Goal: Transaction & Acquisition: Purchase product/service

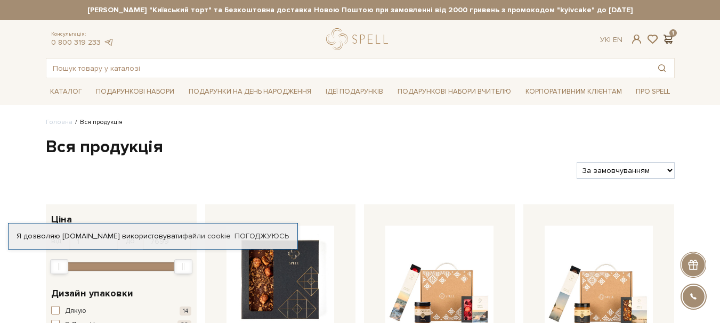
click at [667, 38] on span at bounding box center [668, 39] width 13 height 11
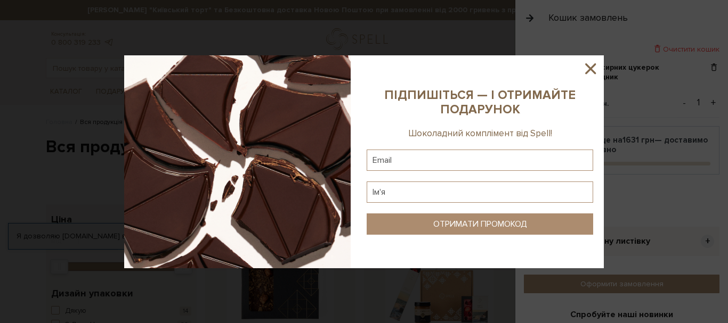
click at [588, 65] on icon at bounding box center [590, 69] width 18 height 18
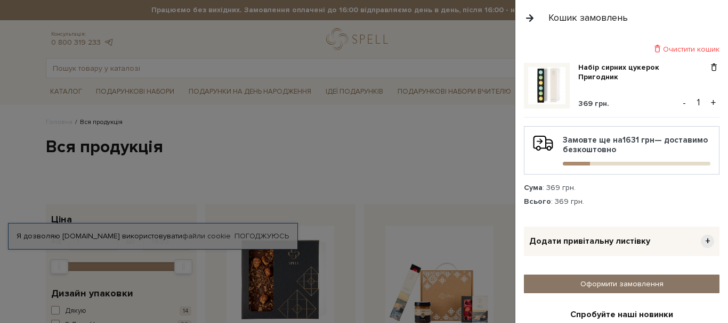
click at [589, 284] on link "Оформити замовлення" at bounding box center [621, 284] width 195 height 19
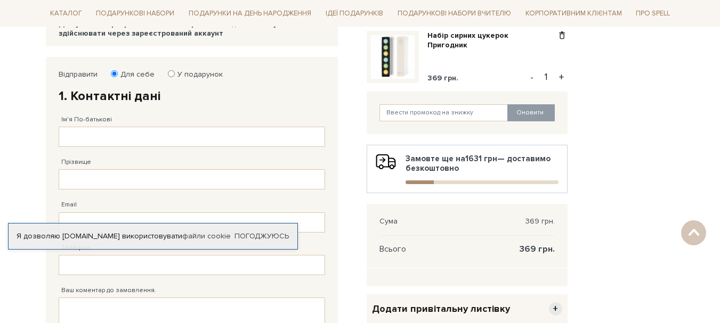
scroll to position [151, 0]
click at [93, 138] on input "Ім'я По-батькові" at bounding box center [192, 136] width 266 height 20
type input "Вікторія"
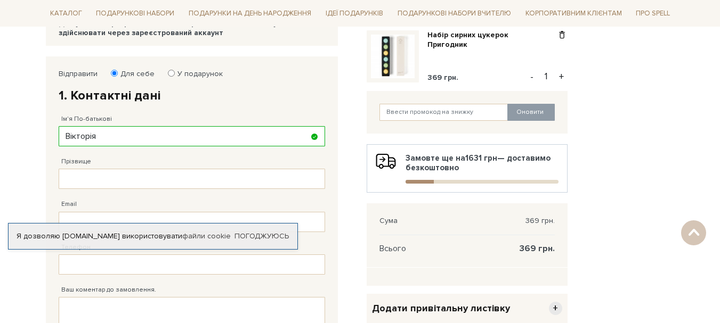
drag, startPoint x: 124, startPoint y: 168, endPoint x: 123, endPoint y: 177, distance: 8.7
click at [123, 177] on div "Прізвище Заповніть поле від 1 до 128 символів!" at bounding box center [192, 167] width 266 height 43
click at [123, 177] on input "Прізвище" at bounding box center [192, 179] width 266 height 20
type input "Чабанова"
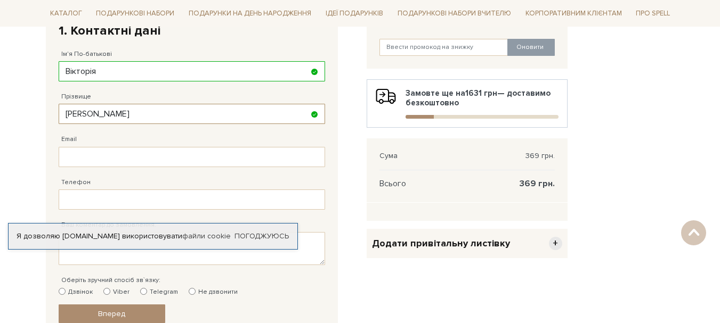
scroll to position [218, 0]
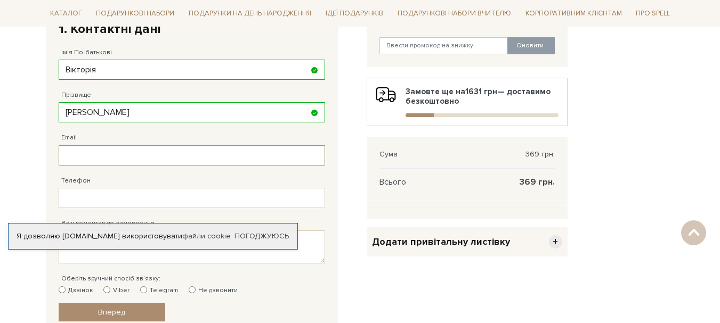
click at [109, 156] on input "Email" at bounding box center [192, 155] width 266 height 20
type input "chabanovavi@gmail.com"
type input "38 (095) 279 12 68"
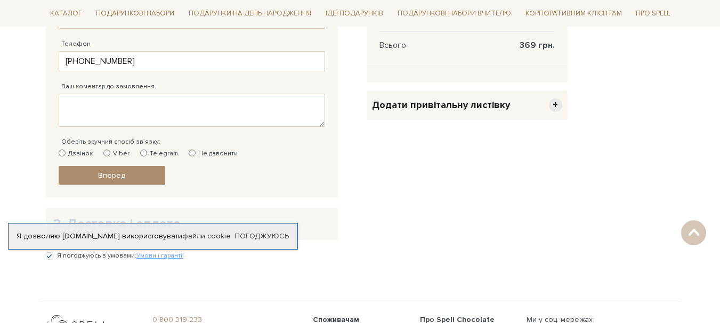
scroll to position [356, 0]
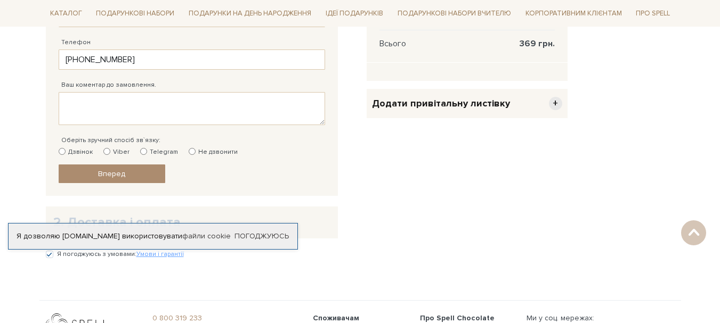
click at [189, 152] on input "Не дзвонити" at bounding box center [192, 151] width 7 height 7
radio input "true"
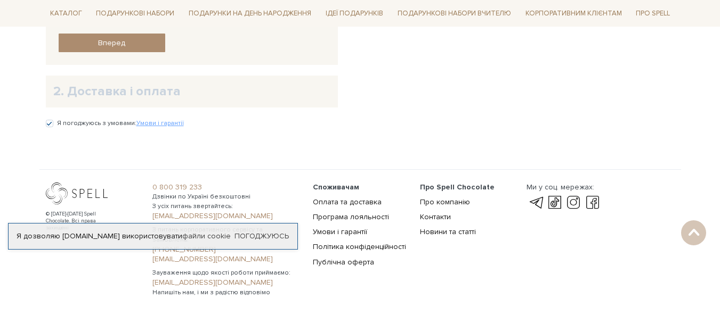
scroll to position [488, 0]
click at [119, 45] on span "Вперед" at bounding box center [111, 41] width 27 height 9
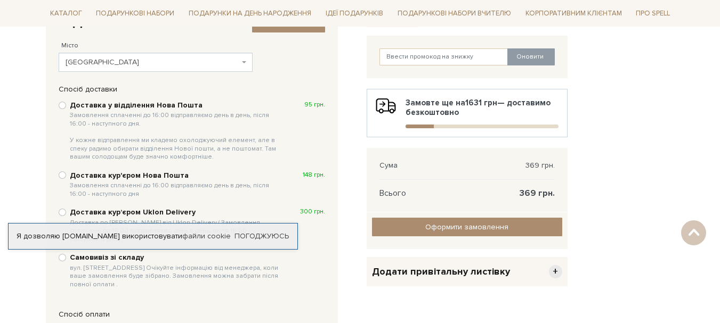
scroll to position [206, 0]
click at [64, 107] on input "Доставка у відділення Нова Пошта Замовлення сплаченні до 16:00 відправляємо ден…" at bounding box center [62, 105] width 7 height 7
radio input "true"
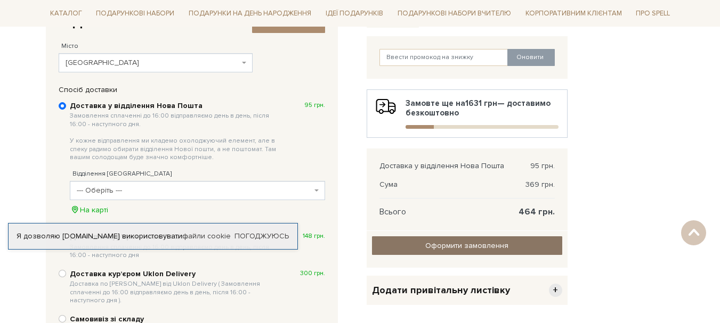
click at [467, 246] on input "Оформити замовлення" at bounding box center [467, 245] width 190 height 19
